Goal: Task Accomplishment & Management: Manage account settings

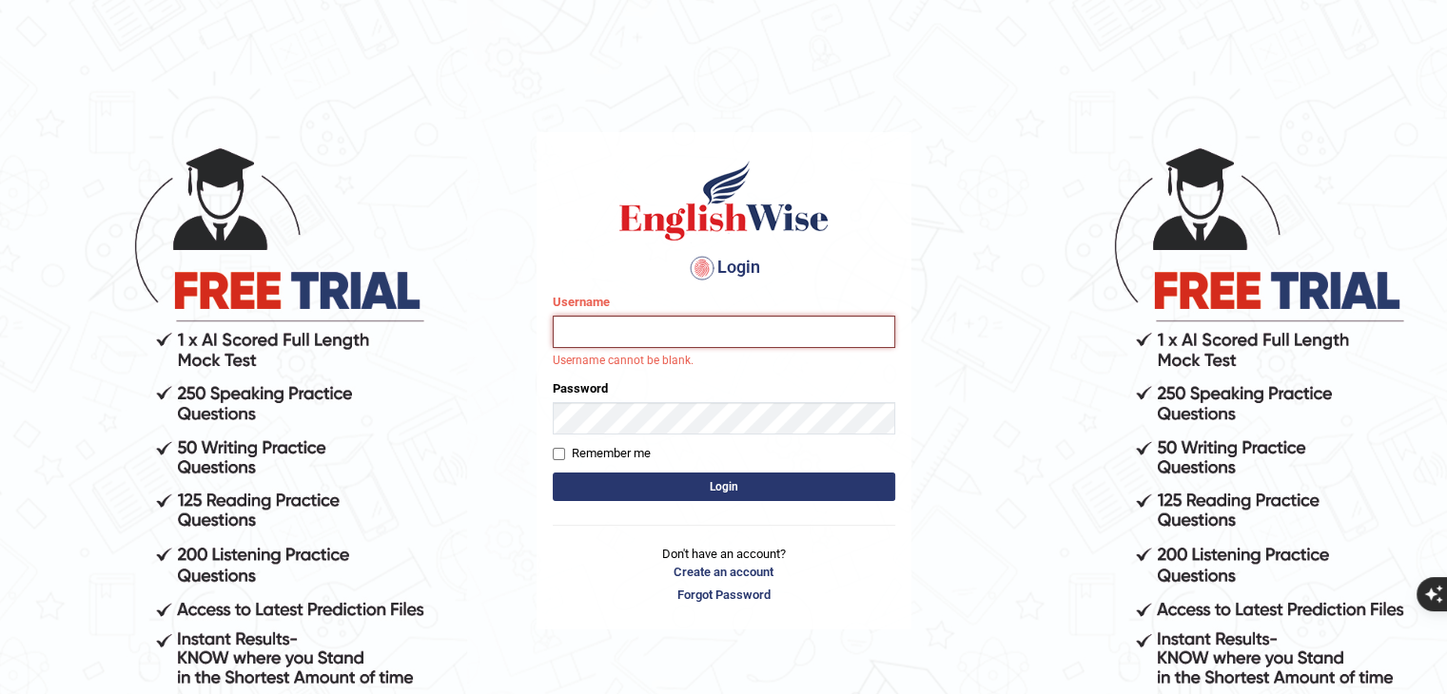
type input "[PERSON_NAME]"
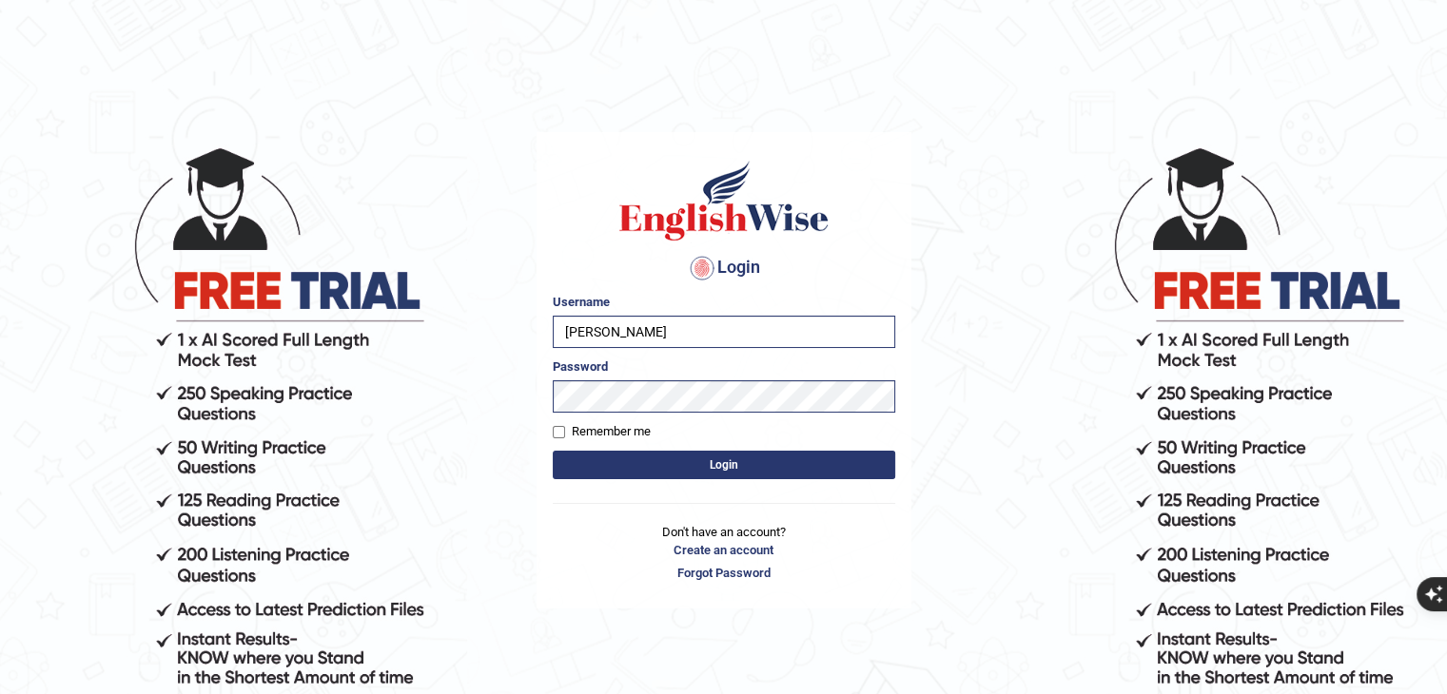
click at [566, 431] on label "Remember me" at bounding box center [602, 431] width 98 height 19
click at [565, 431] on input "Remember me" at bounding box center [559, 432] width 12 height 12
checkbox input "true"
click at [605, 463] on button "Login" at bounding box center [724, 465] width 342 height 29
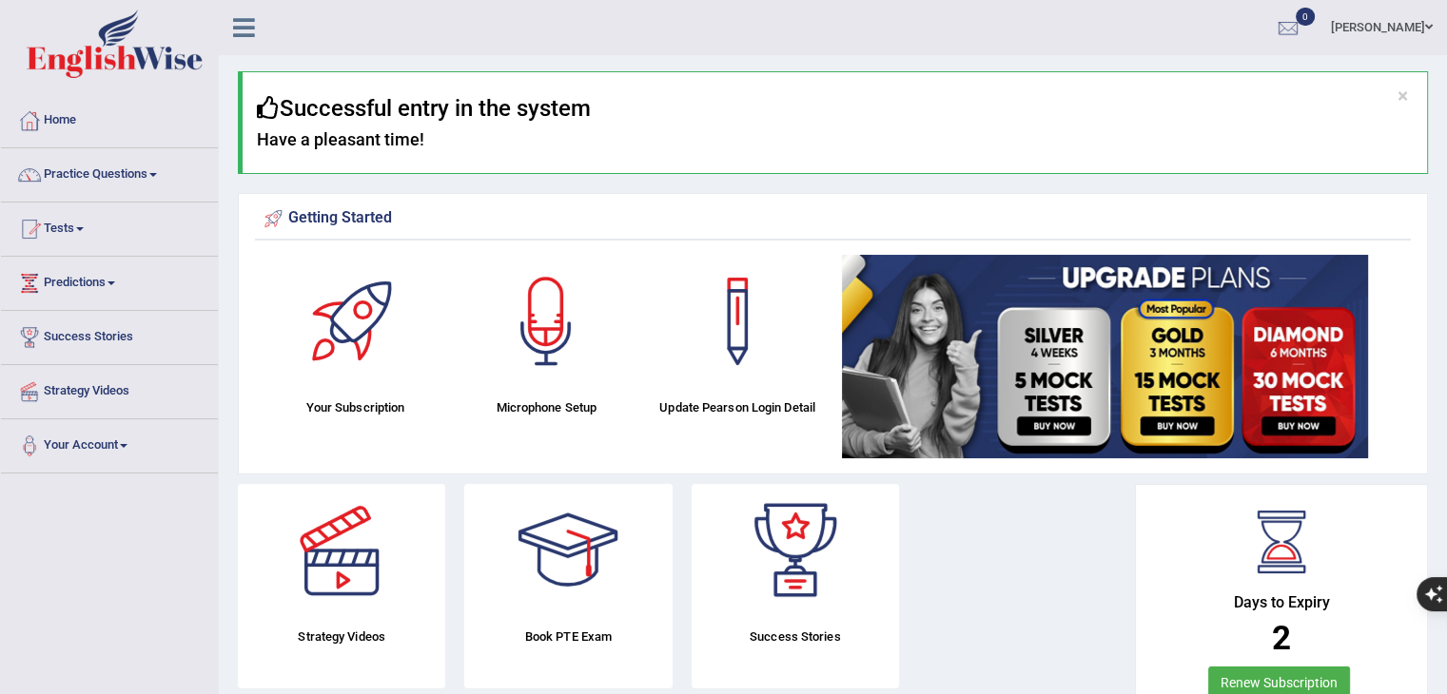
click at [531, 458] on div "Your Subscription Microphone Setup Update Pearson Login Detail" at bounding box center [833, 359] width 1156 height 209
